Goal: Transaction & Acquisition: Download file/media

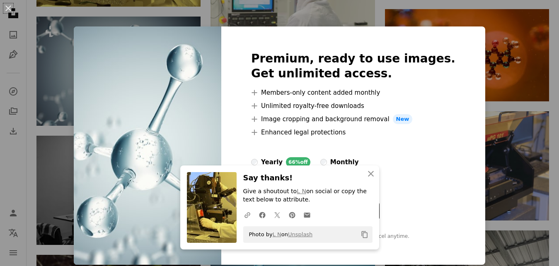
scroll to position [422, 0]
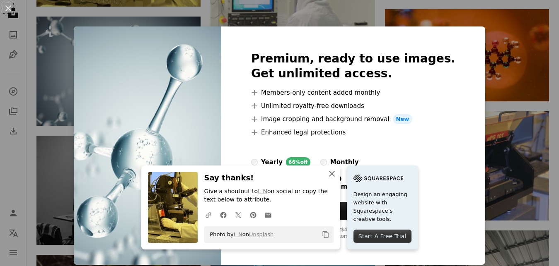
click at [333, 174] on icon "An X shape" at bounding box center [332, 174] width 10 height 10
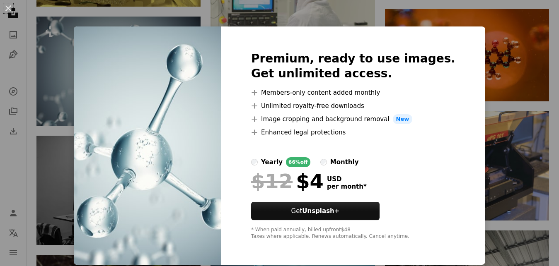
click at [476, 129] on div "An X shape Premium, ready to use images. Get unlimited access. A plus sign Memb…" at bounding box center [279, 133] width 559 height 266
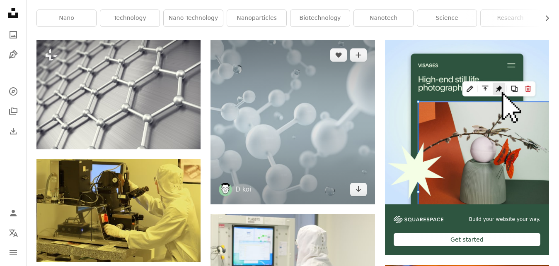
scroll to position [169, 0]
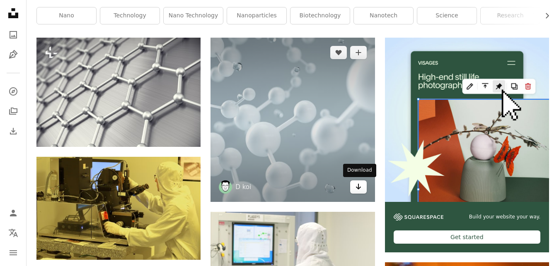
click at [360, 191] on icon "Arrow pointing down" at bounding box center [358, 187] width 7 height 10
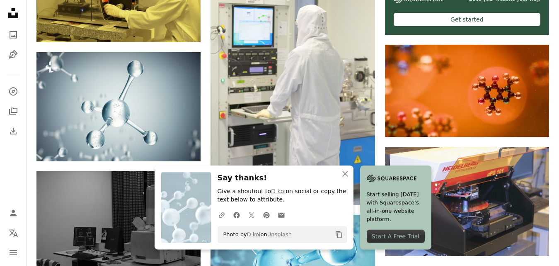
scroll to position [422, 0]
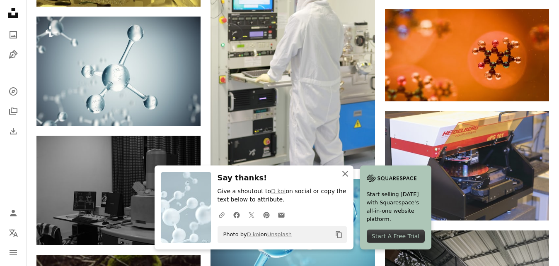
click at [349, 172] on icon "An X shape" at bounding box center [345, 174] width 10 height 10
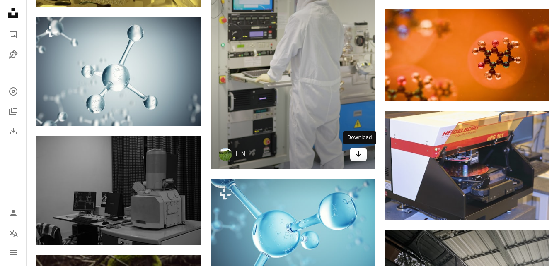
click at [357, 154] on icon "Arrow pointing down" at bounding box center [358, 154] width 7 height 10
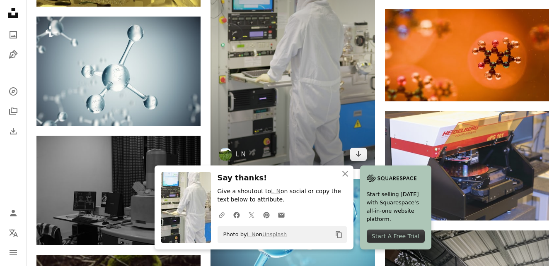
scroll to position [549, 0]
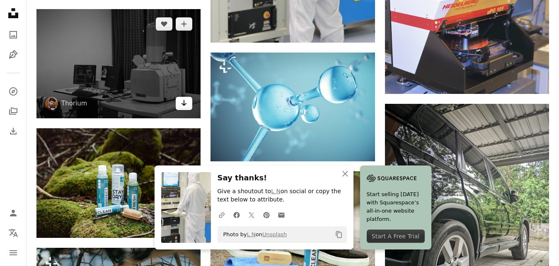
click at [184, 106] on icon "Arrow pointing down" at bounding box center [184, 103] width 7 height 10
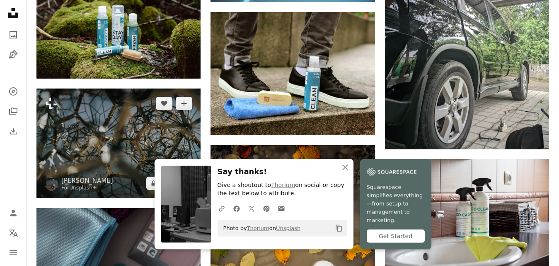
scroll to position [760, 0]
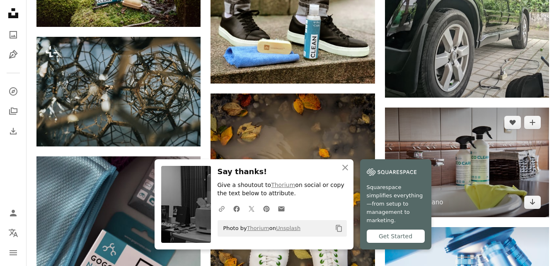
click at [526, 152] on img at bounding box center [467, 163] width 164 height 110
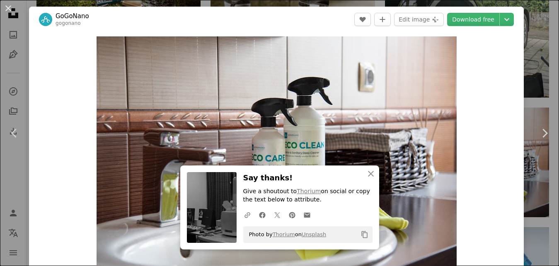
click at [535, 41] on div "An X shape Chevron left Chevron right GoGoNano gogonano A heart A plus sign Edi…" at bounding box center [279, 133] width 559 height 266
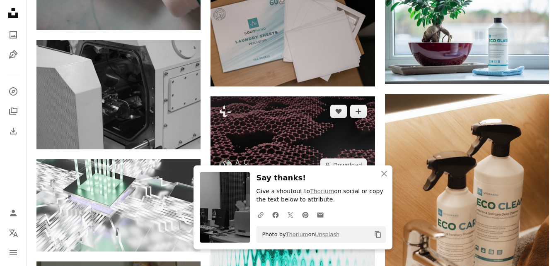
scroll to position [1141, 0]
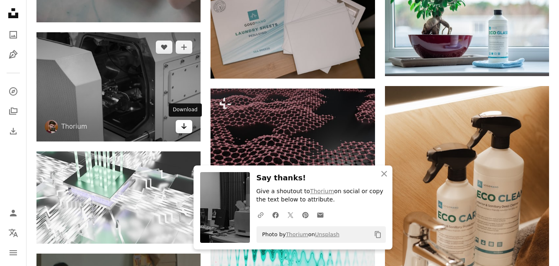
click at [184, 127] on icon "Download" at bounding box center [183, 126] width 5 height 6
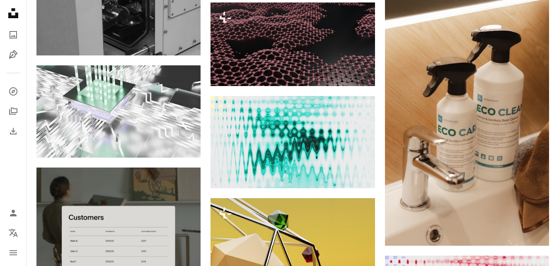
scroll to position [1267, 0]
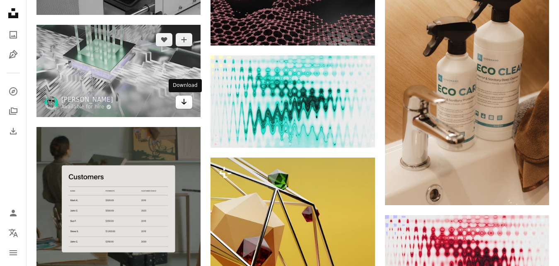
click at [183, 99] on icon "Arrow pointing down" at bounding box center [184, 102] width 7 height 10
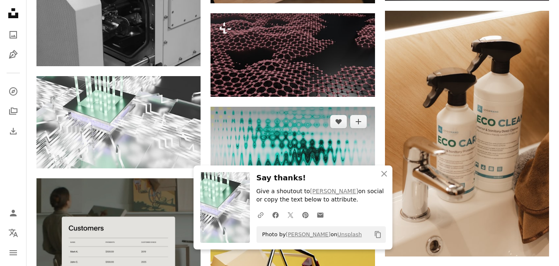
scroll to position [1183, 0]
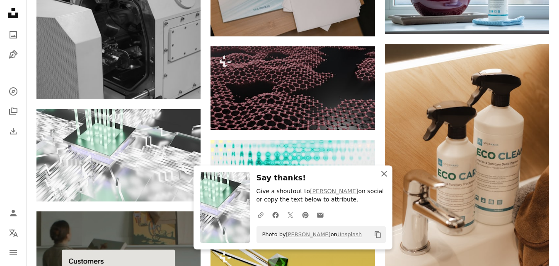
click at [378, 173] on button "An X shape Close" at bounding box center [384, 174] width 17 height 17
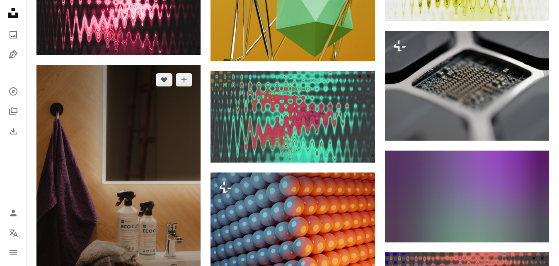
scroll to position [1605, 0]
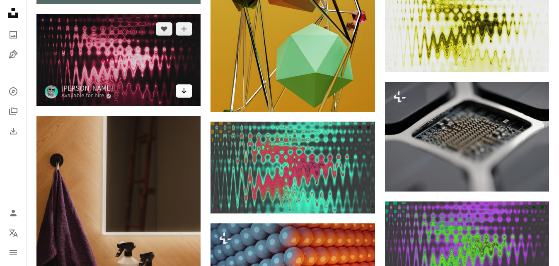
click at [182, 93] on icon "Arrow pointing down" at bounding box center [184, 91] width 7 height 10
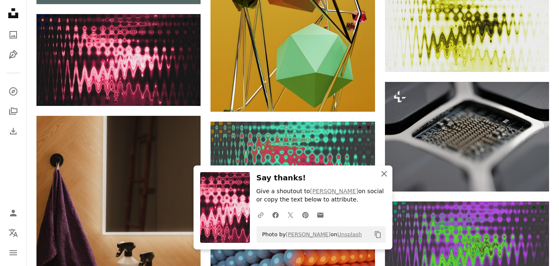
click at [380, 174] on icon "An X shape" at bounding box center [384, 174] width 10 height 10
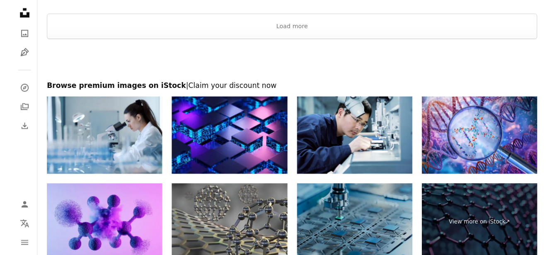
scroll to position [2324, 0]
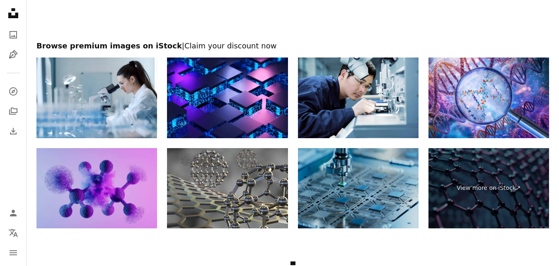
click at [126, 206] on img at bounding box center [96, 188] width 121 height 80
